Goal: Information Seeking & Learning: Learn about a topic

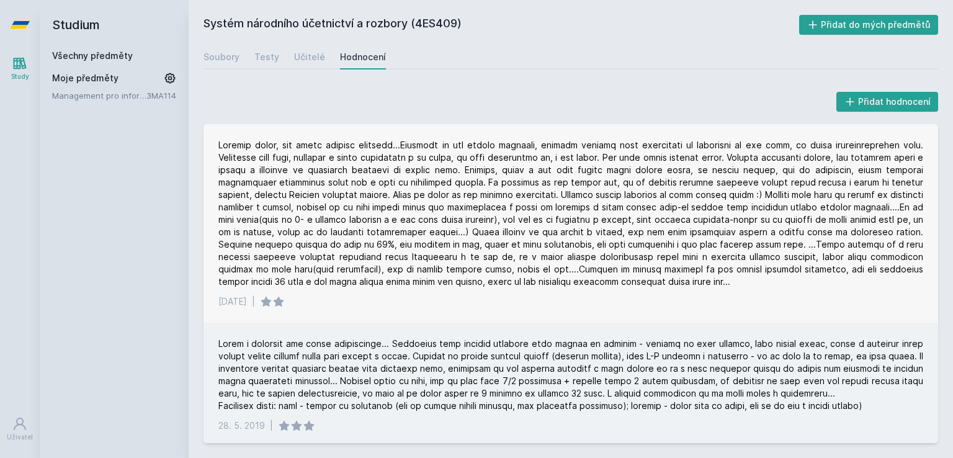
click at [71, 60] on link "Všechny předměty" at bounding box center [92, 55] width 81 height 11
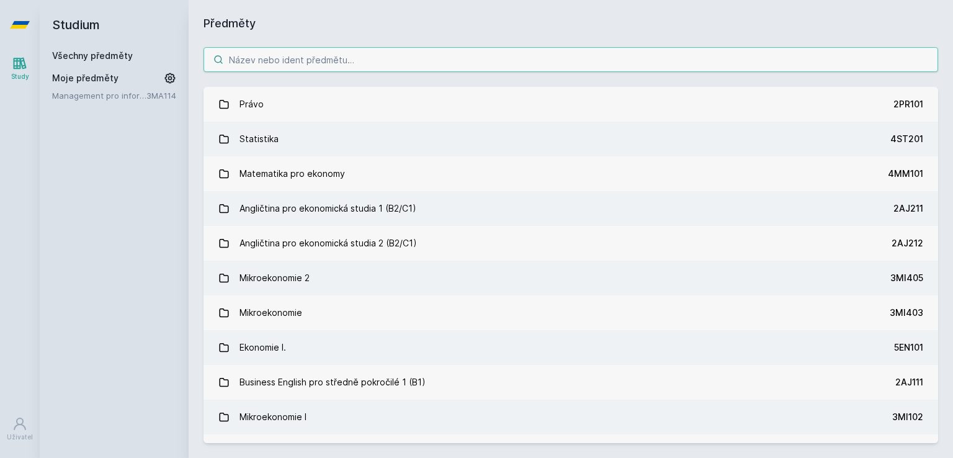
click at [263, 56] on input "search" at bounding box center [571, 59] width 735 height 25
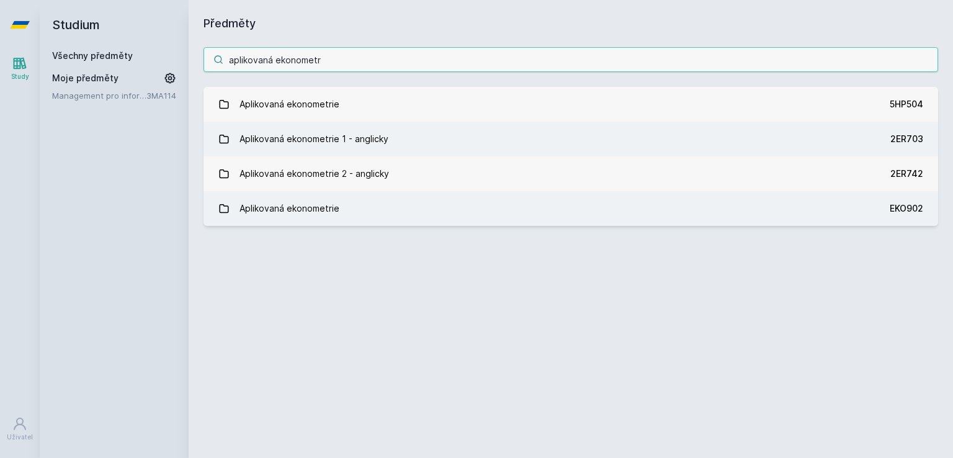
drag, startPoint x: 321, startPoint y: 66, endPoint x: 226, endPoint y: 66, distance: 95.6
click at [226, 66] on input "aplikovaná ekonometr" at bounding box center [571, 59] width 735 height 25
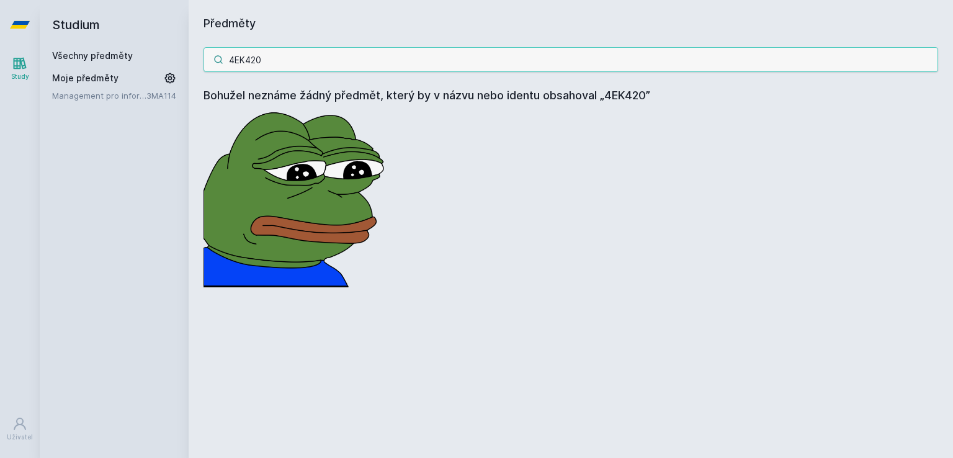
type input "4EK42"
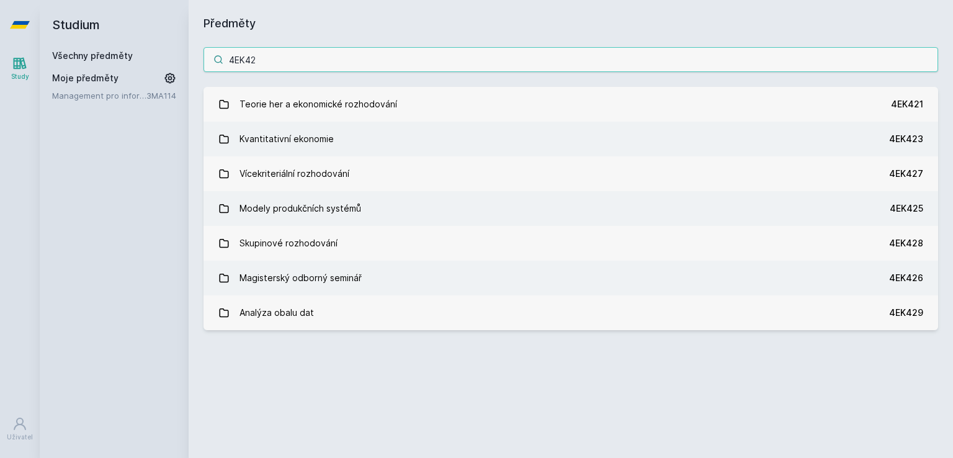
click at [277, 54] on input "4EK42" at bounding box center [571, 59] width 735 height 25
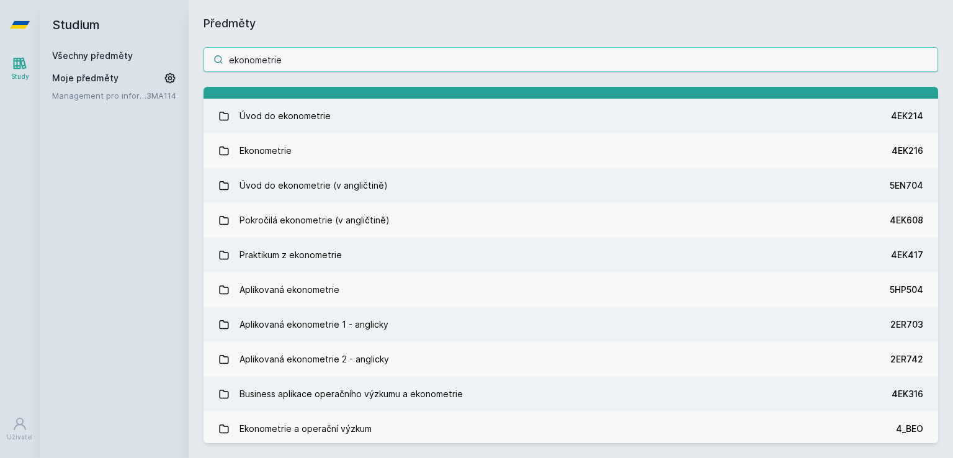
scroll to position [92, 0]
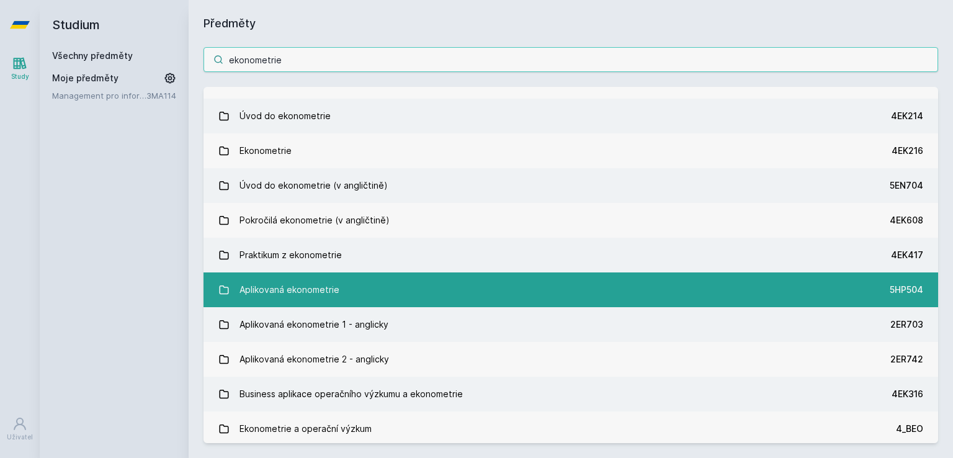
type input "ekonometrie"
click at [283, 279] on div "Aplikovaná ekonometrie" at bounding box center [290, 289] width 100 height 25
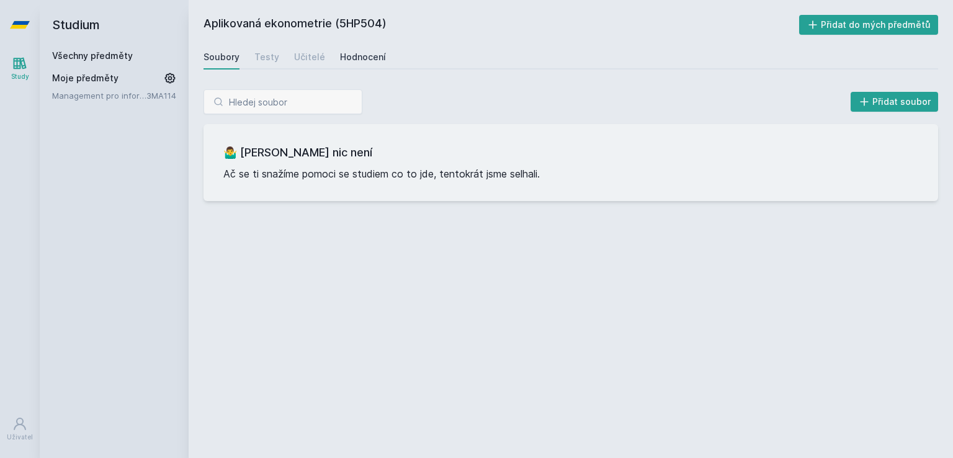
click at [371, 58] on div "Hodnocení" at bounding box center [363, 57] width 46 height 12
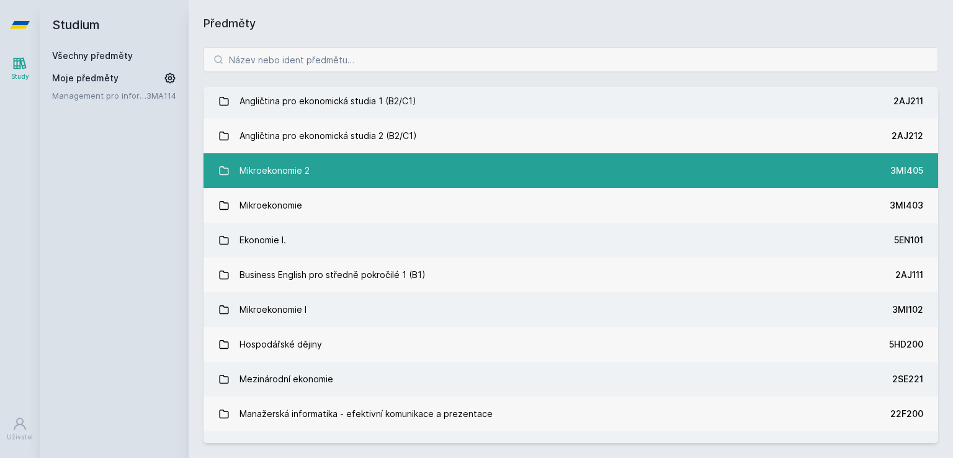
scroll to position [111, 0]
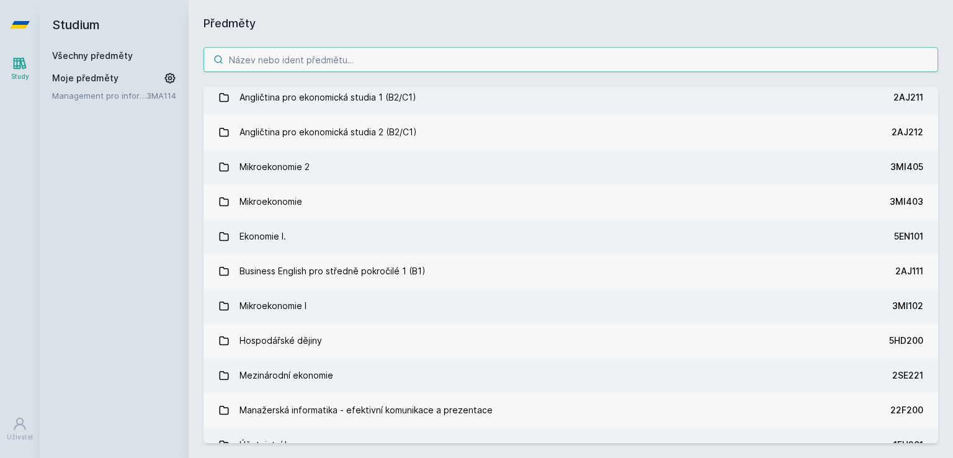
click at [323, 58] on input "search" at bounding box center [571, 59] width 735 height 25
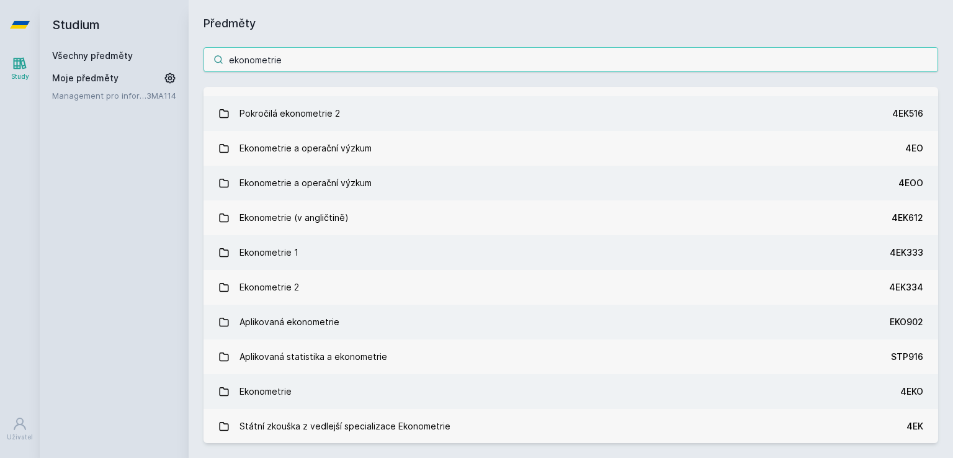
scroll to position [513, 0]
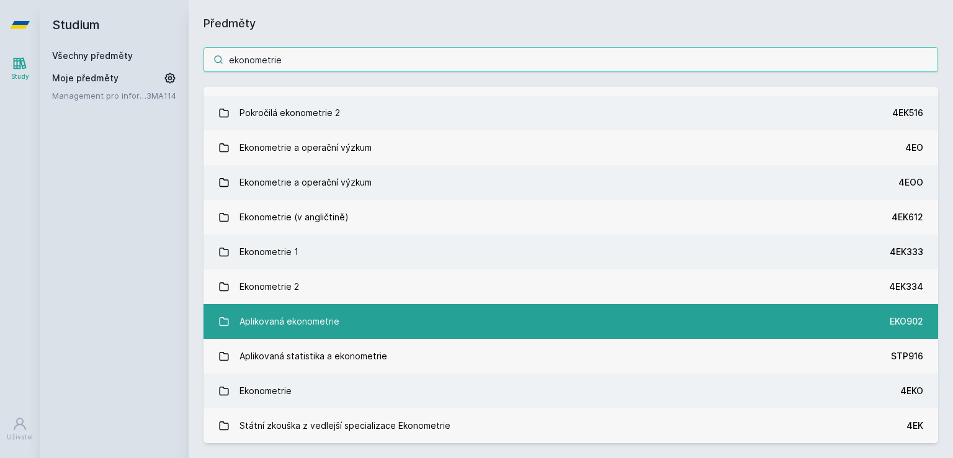
type input "ekonometrie"
click at [305, 321] on div "Aplikovaná ekonometrie" at bounding box center [290, 321] width 100 height 25
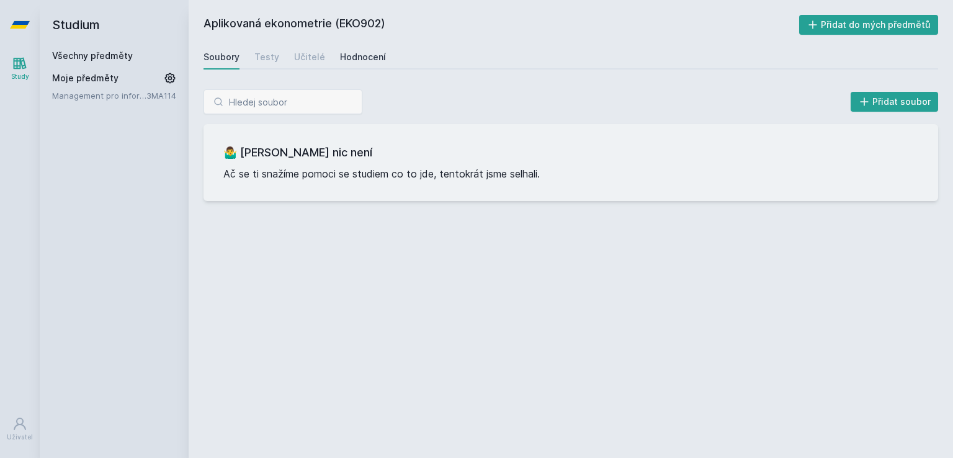
click at [356, 55] on div "Hodnocení" at bounding box center [363, 57] width 46 height 12
